Goal: Task Accomplishment & Management: Manage account settings

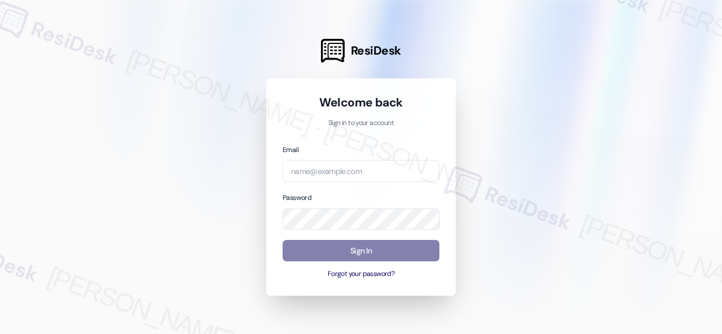
click at [577, 111] on div at bounding box center [361, 167] width 722 height 334
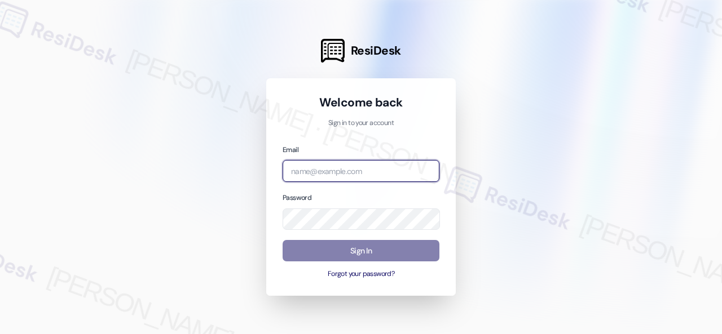
click at [331, 171] on input "email" at bounding box center [361, 171] width 157 height 22
paste input "automated-surveys-birchstone_residential-resen.fifteen@birchstone_[DOMAIN_NAME]"
type input "automated-surveys-birchstone_residential-resen.fifteen@birchstone_[DOMAIN_NAME]"
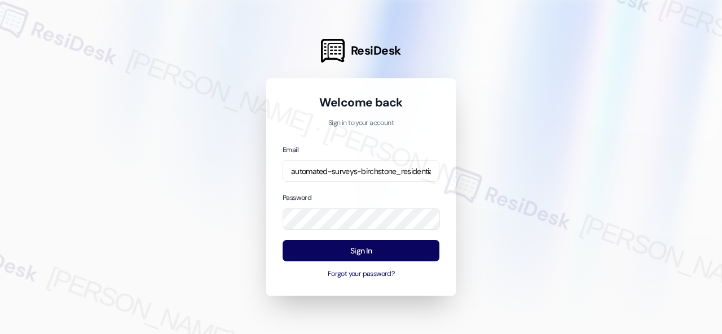
click at [227, 236] on div at bounding box center [361, 167] width 722 height 334
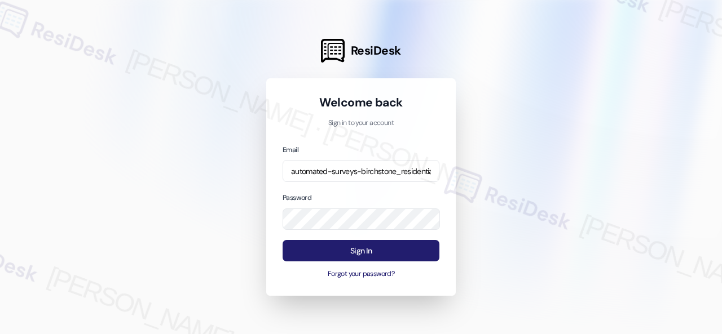
click at [335, 246] on button "Sign In" at bounding box center [361, 251] width 157 height 22
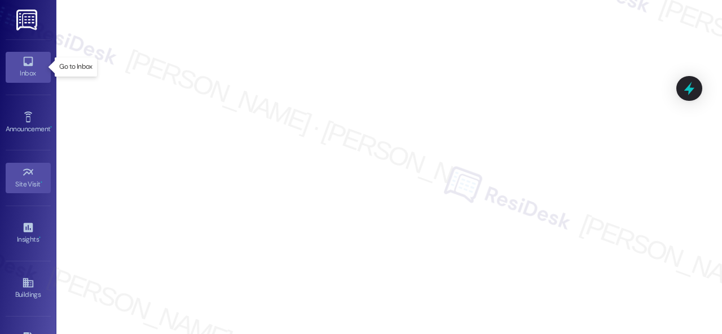
click at [26, 72] on div "Inbox" at bounding box center [28, 73] width 56 height 11
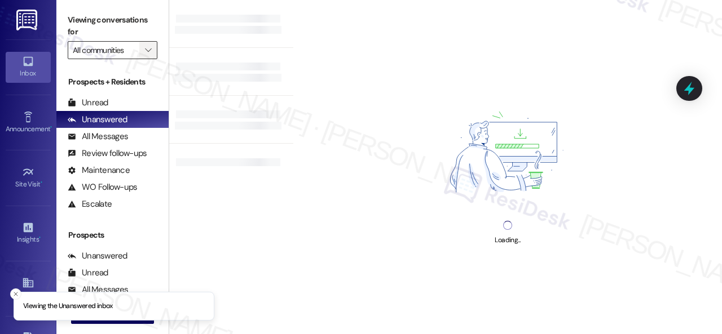
click at [153, 50] on span "" at bounding box center [148, 50] width 11 height 18
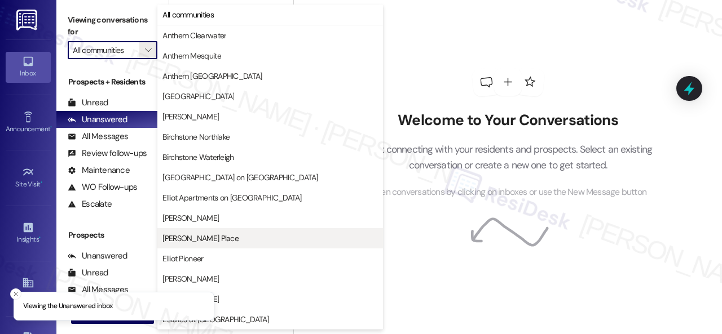
scroll to position [451, 0]
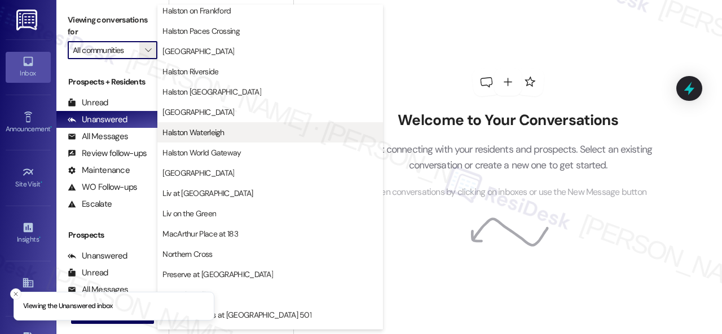
click at [219, 135] on span "Halston Waterleigh" at bounding box center [192, 132] width 61 height 11
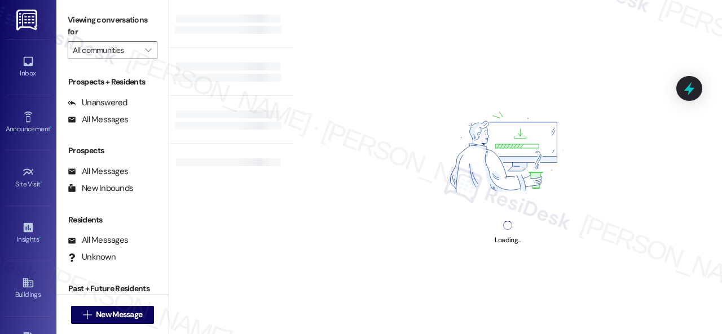
type input "Halston Waterleigh"
